Goal: Task Accomplishment & Management: Manage account settings

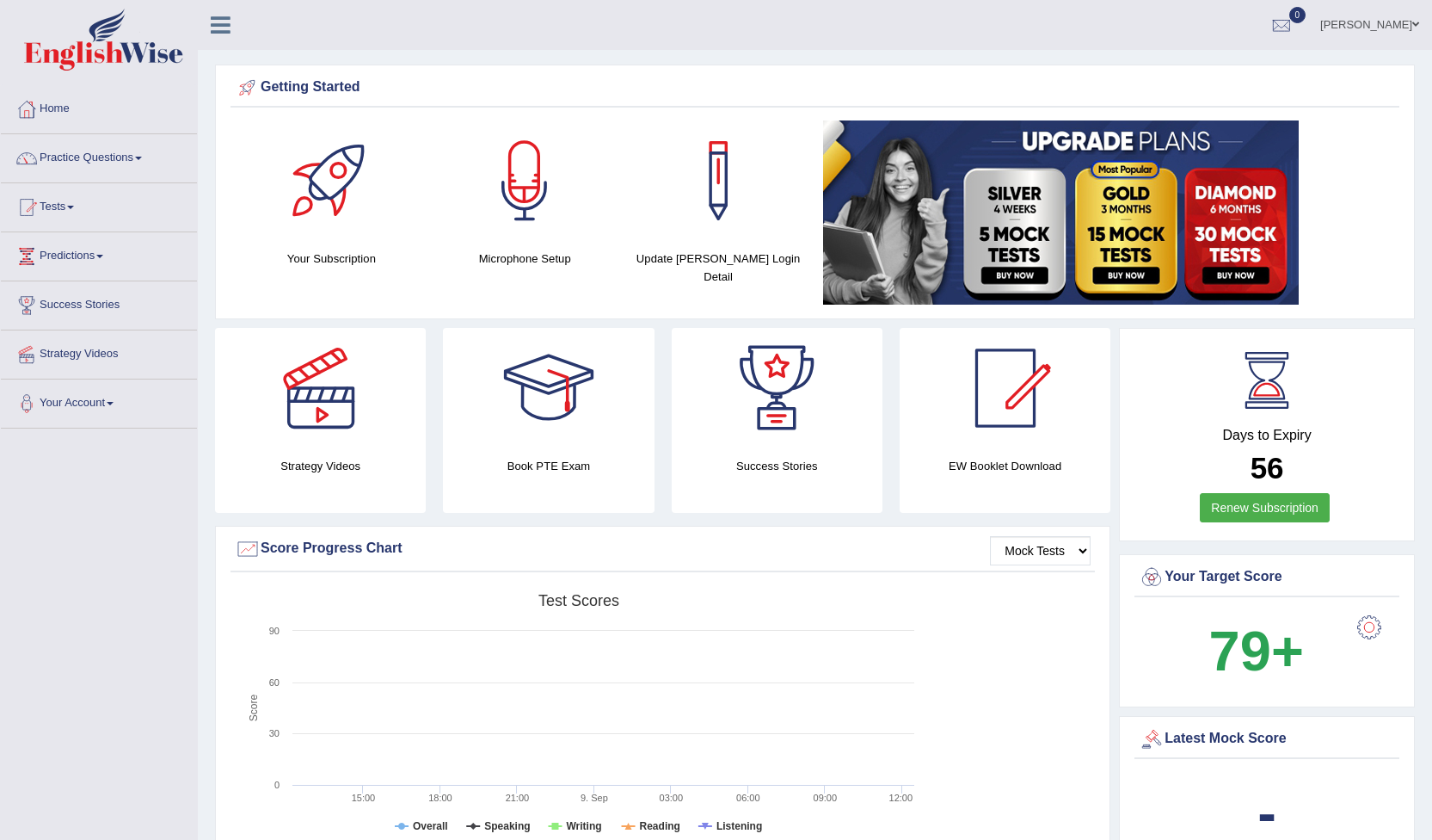
click at [1406, 22] on link "[PERSON_NAME]" at bounding box center [1369, 22] width 124 height 45
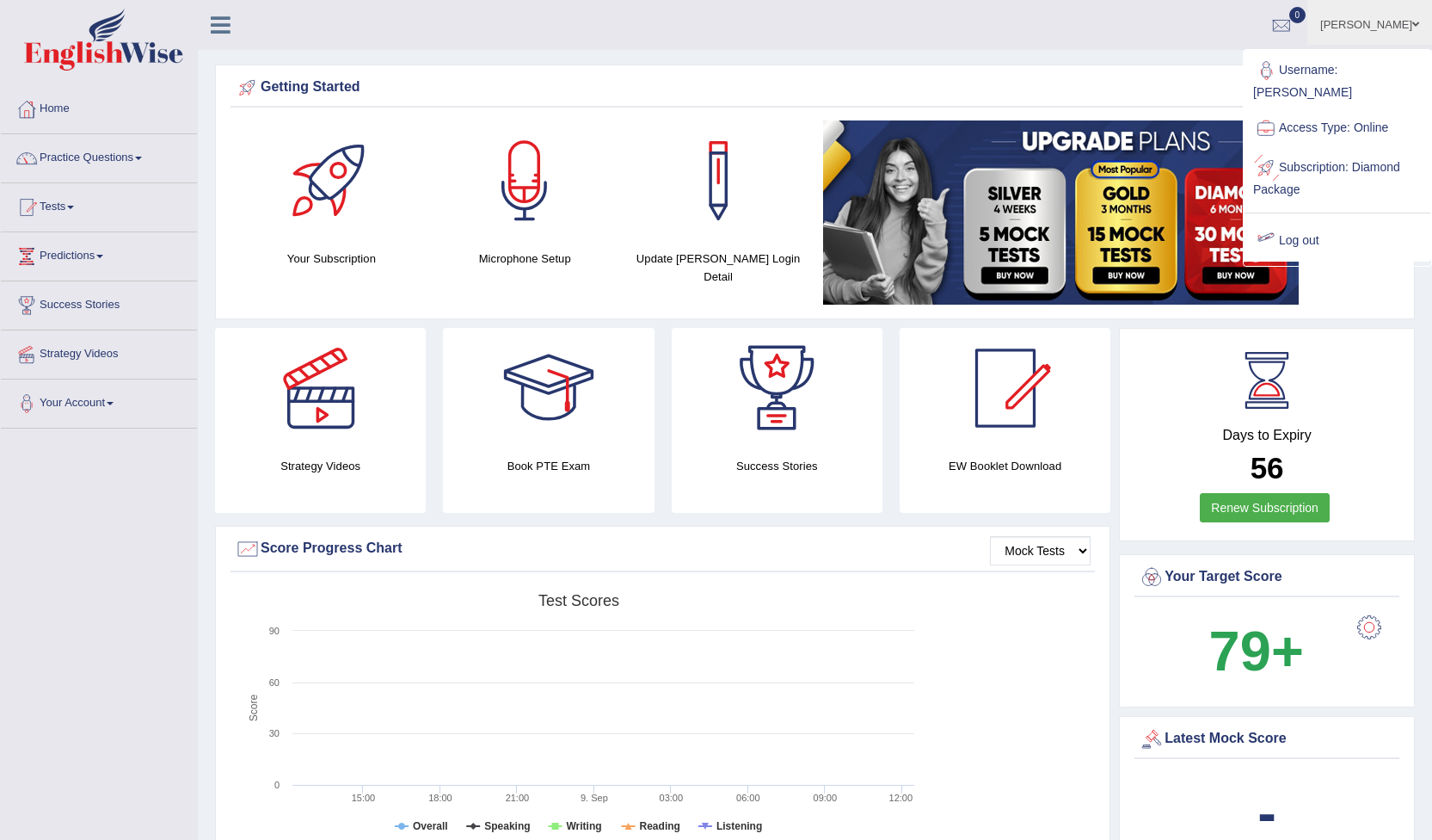
click at [1308, 222] on link "Log out" at bounding box center [1338, 241] width 186 height 40
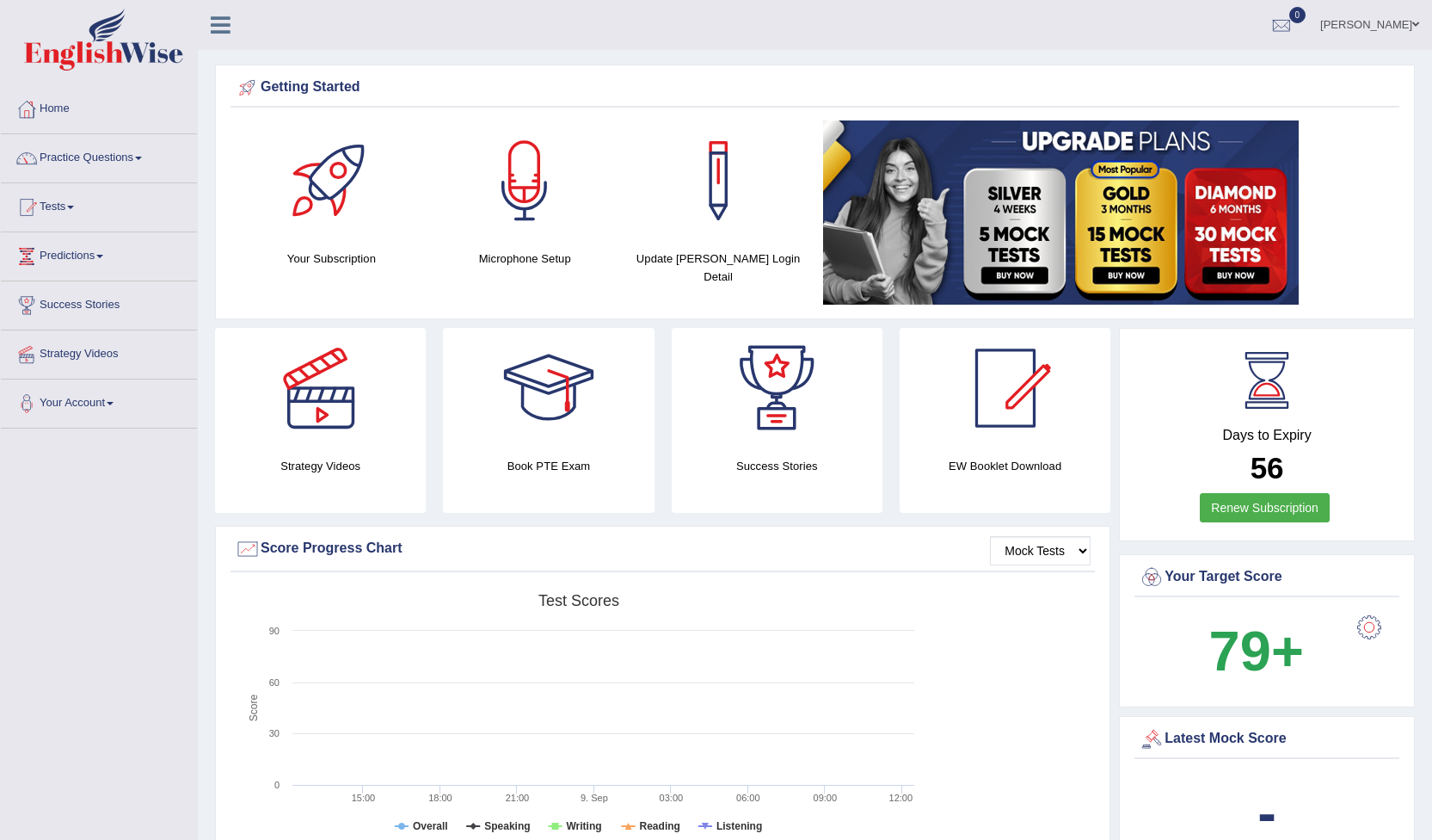
click at [1413, 26] on span at bounding box center [1416, 24] width 7 height 11
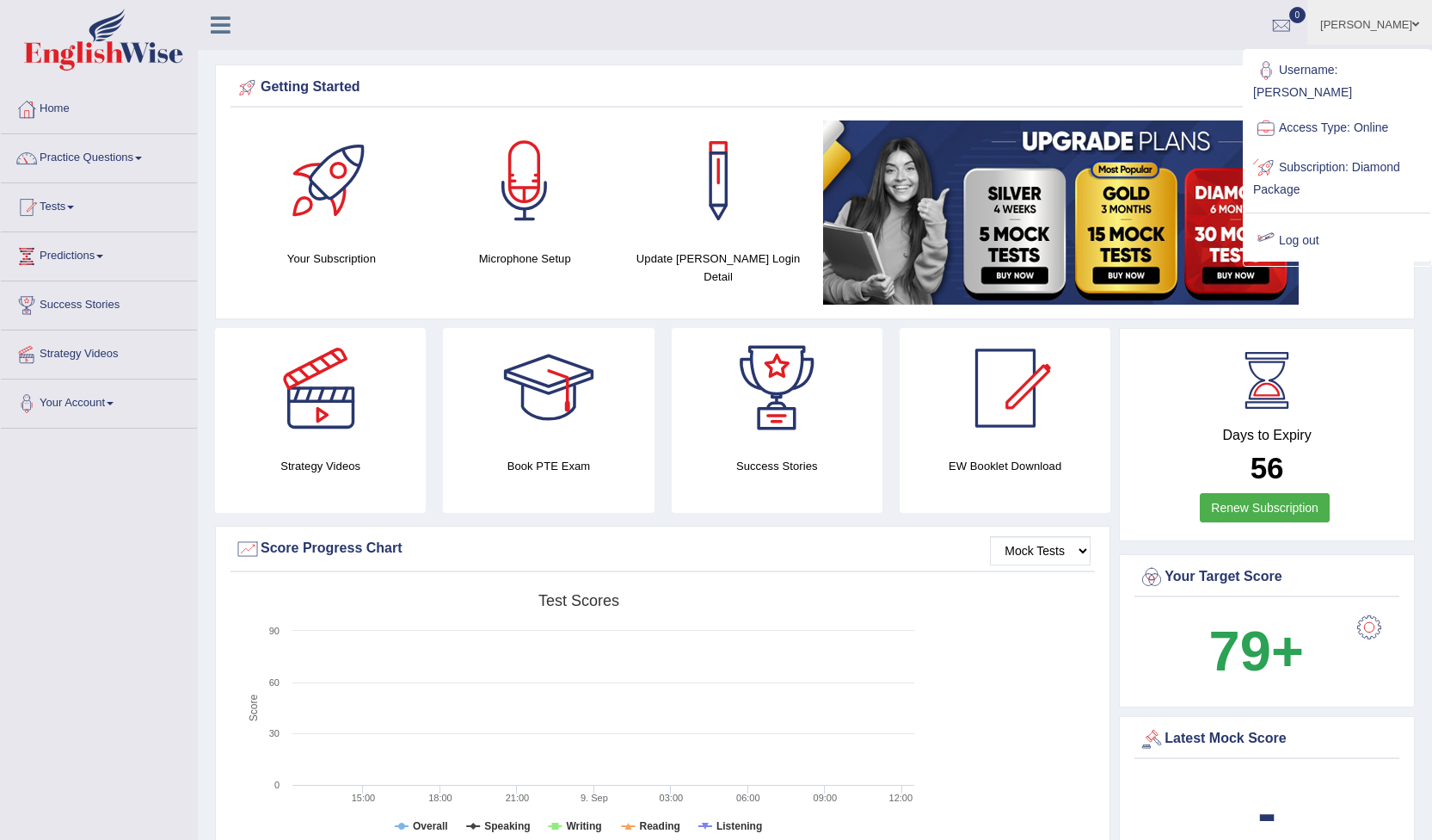
click at [1301, 223] on link "Log out" at bounding box center [1338, 241] width 186 height 40
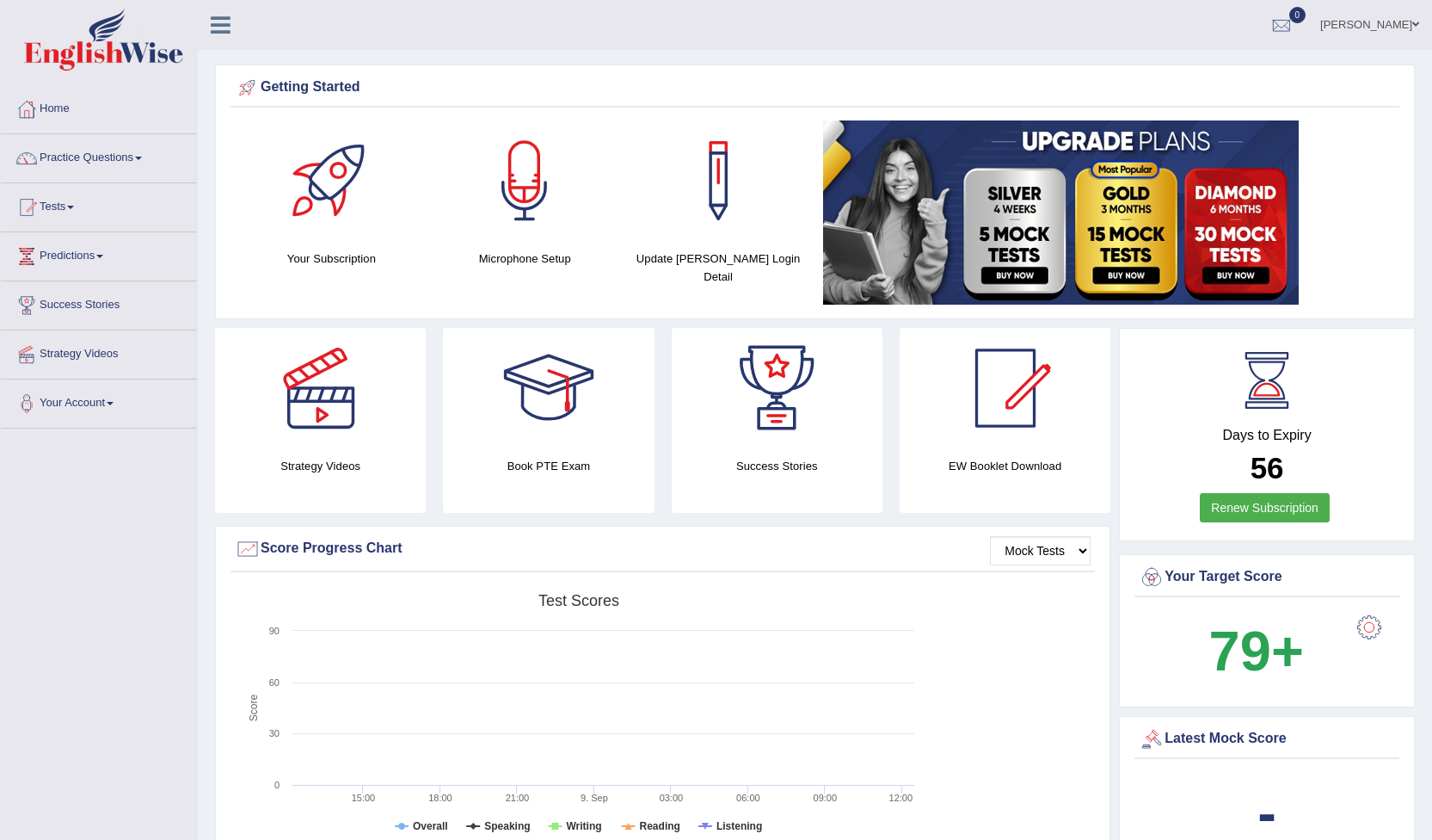
click at [1408, 26] on link "[PERSON_NAME]" at bounding box center [1369, 22] width 124 height 45
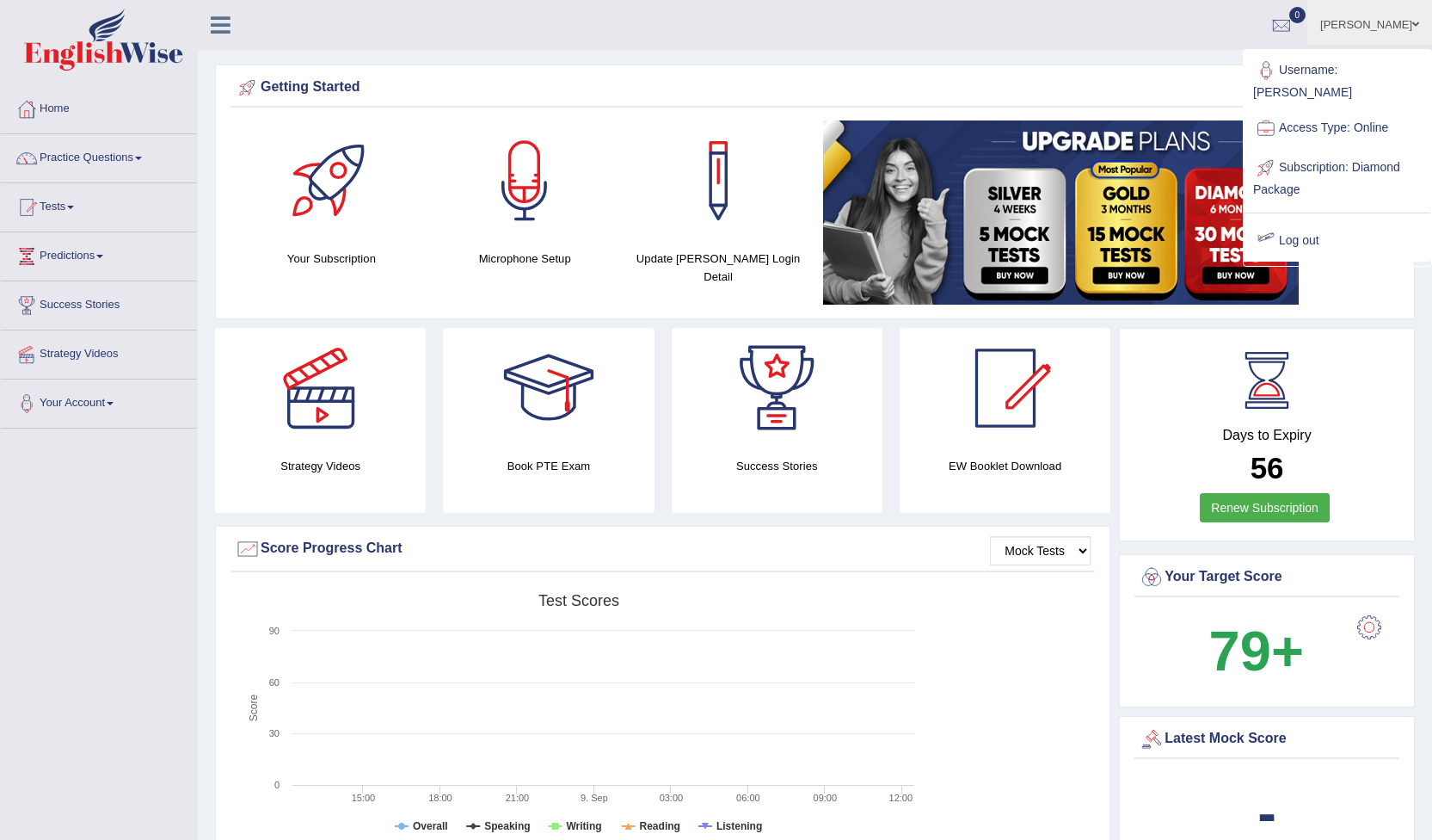
click at [1280, 226] on link "Log out" at bounding box center [1338, 241] width 186 height 40
